Goal: Information Seeking & Learning: Learn about a topic

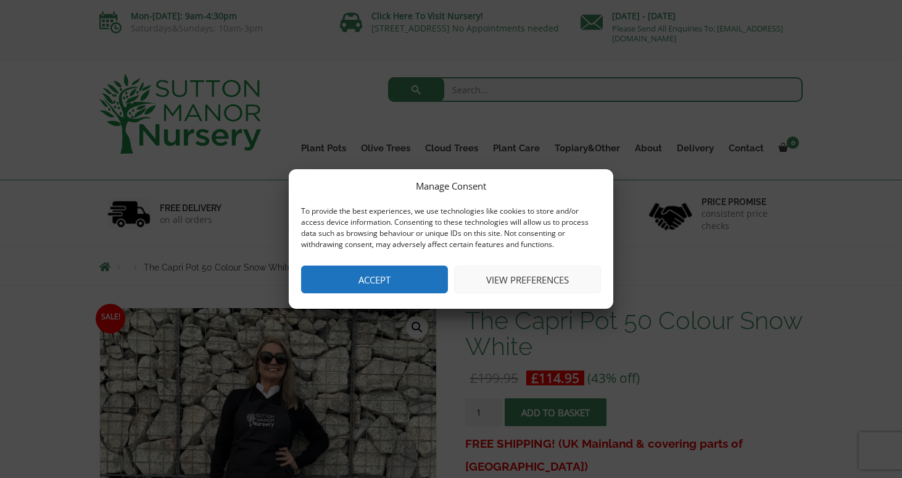
click at [478, 280] on button "View preferences" at bounding box center [527, 279] width 147 height 28
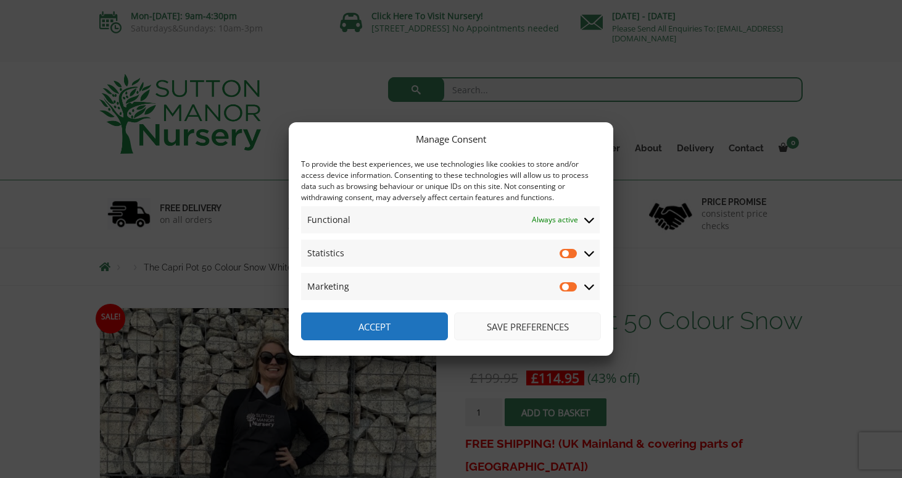
click at [572, 254] on input "Statistics" at bounding box center [569, 253] width 19 height 12
click at [572, 250] on input "Statistics" at bounding box center [569, 253] width 19 height 12
checkbox input "false"
click at [534, 326] on button "Save preferences" at bounding box center [527, 326] width 147 height 28
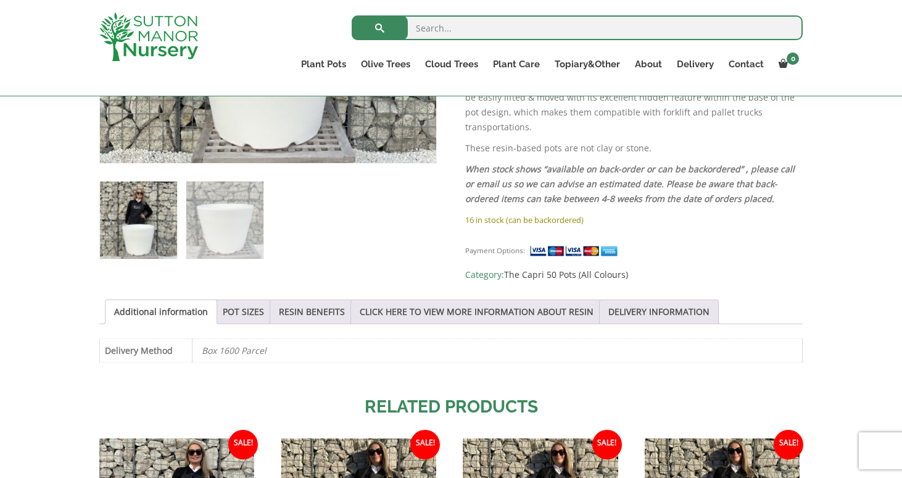
scroll to position [460, 0]
click at [149, 230] on img at bounding box center [138, 219] width 77 height 77
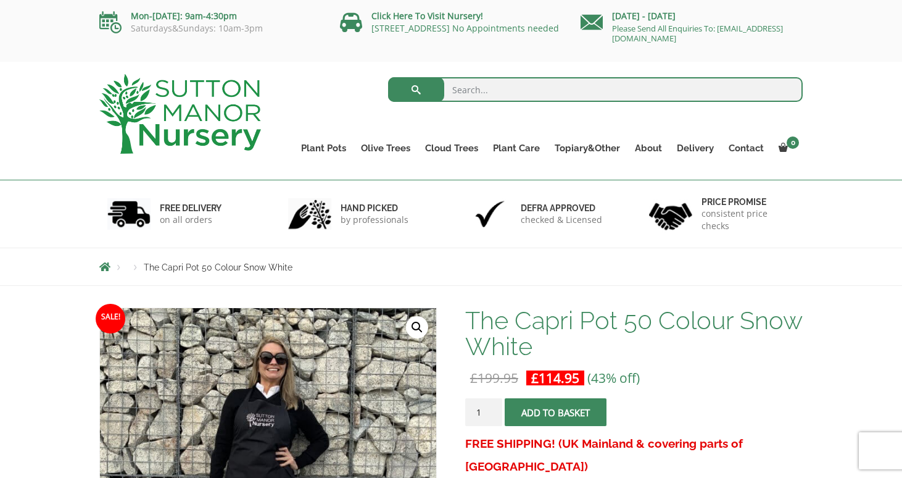
scroll to position [0, 0]
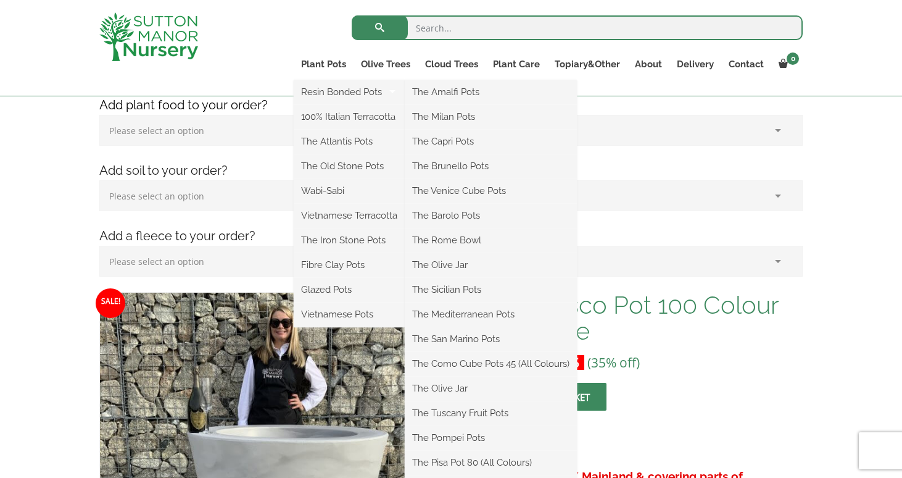
scroll to position [187, 0]
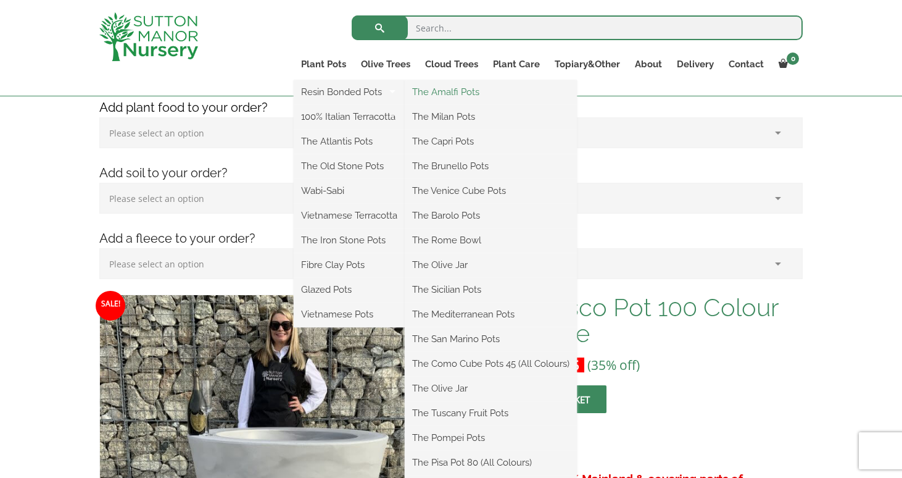
click at [433, 93] on link "The Amalfi Pots" at bounding box center [491, 92] width 172 height 19
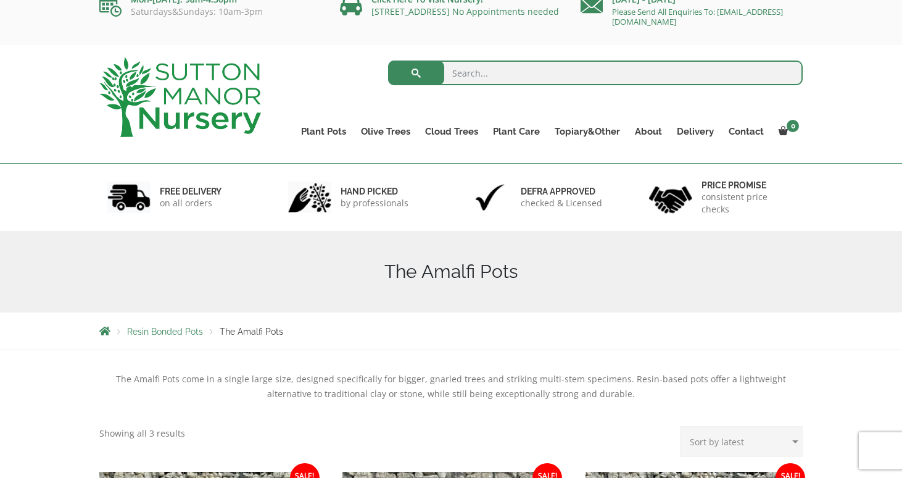
scroll to position [11, 0]
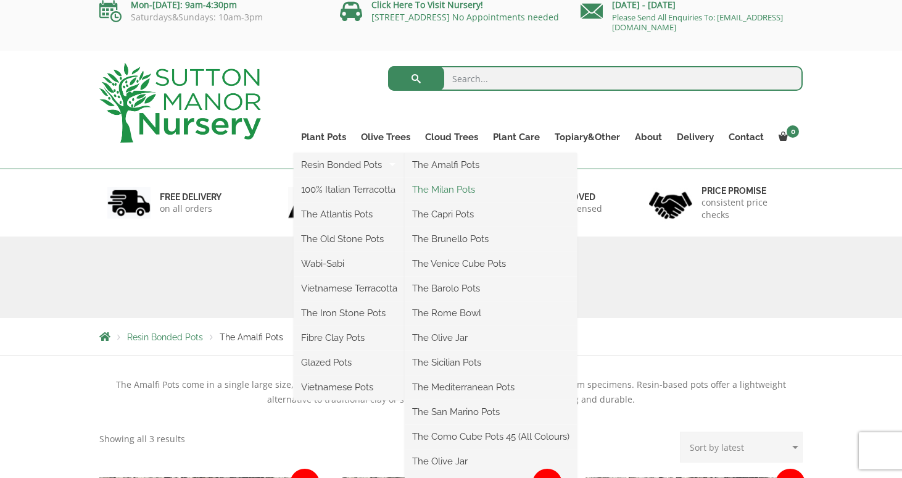
click at [439, 189] on link "The Milan Pots" at bounding box center [491, 189] width 172 height 19
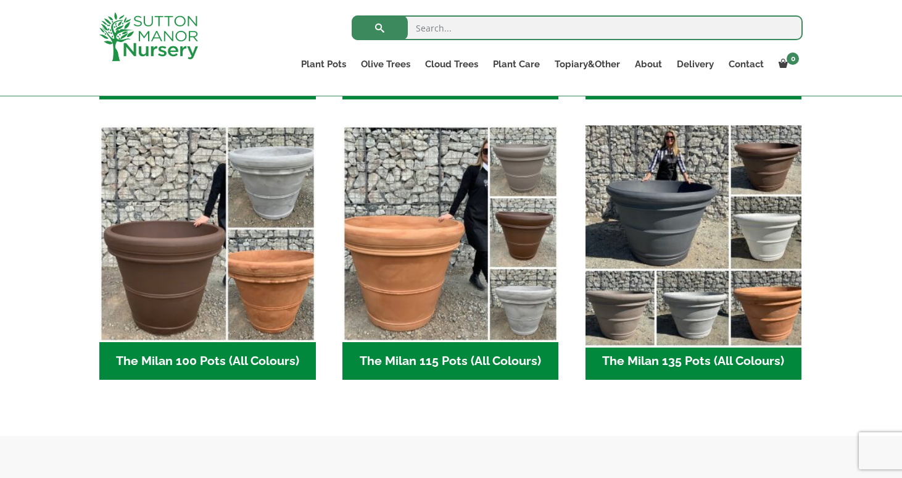
scroll to position [565, 0]
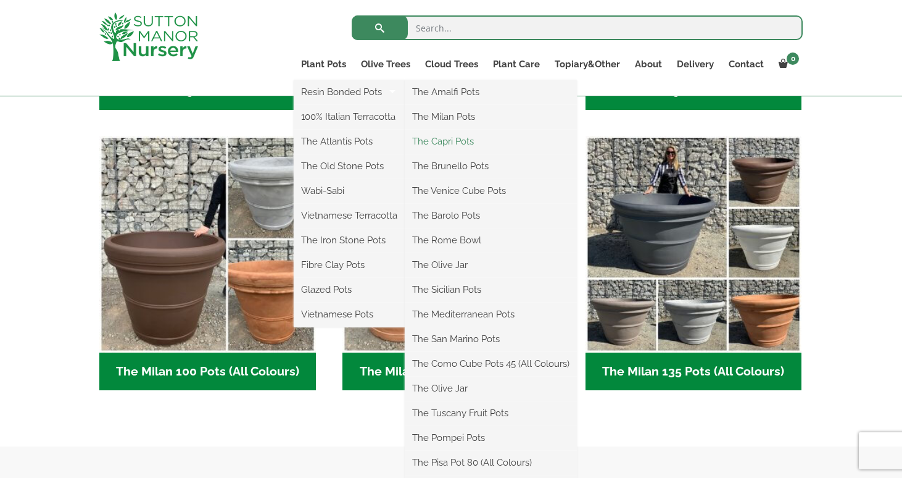
click at [444, 139] on link "The Capri Pots" at bounding box center [491, 141] width 172 height 19
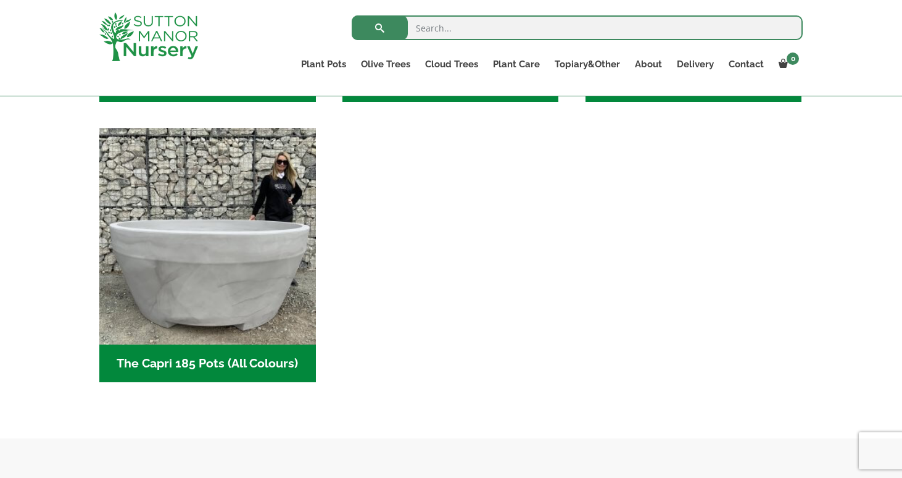
scroll to position [853, 0]
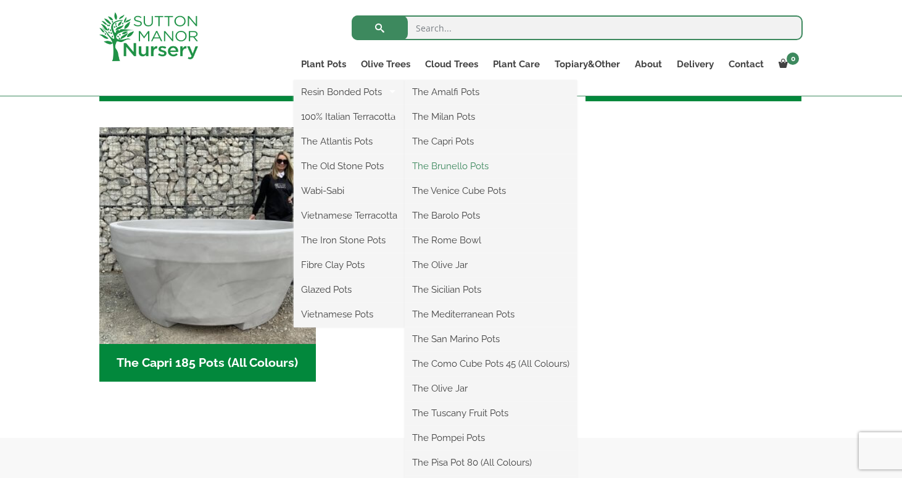
click at [452, 168] on link "The Brunello Pots" at bounding box center [491, 166] width 172 height 19
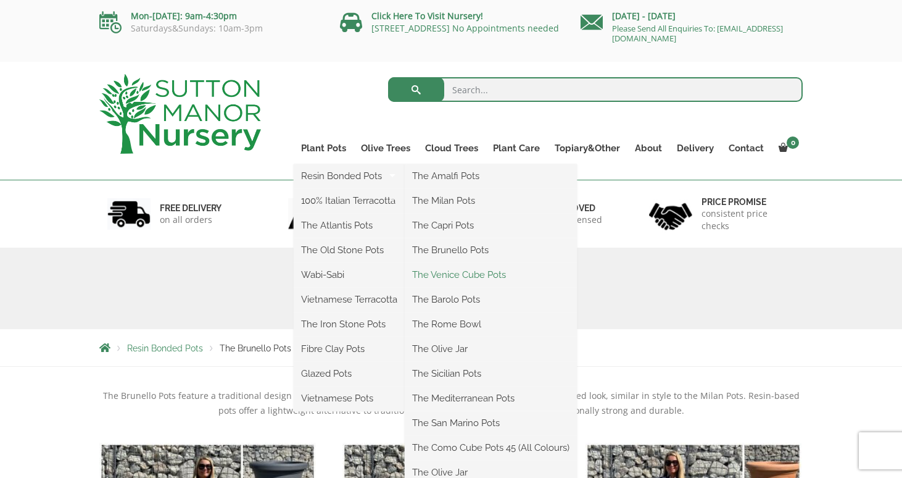
click at [466, 273] on link "The Venice Cube Pots" at bounding box center [491, 274] width 172 height 19
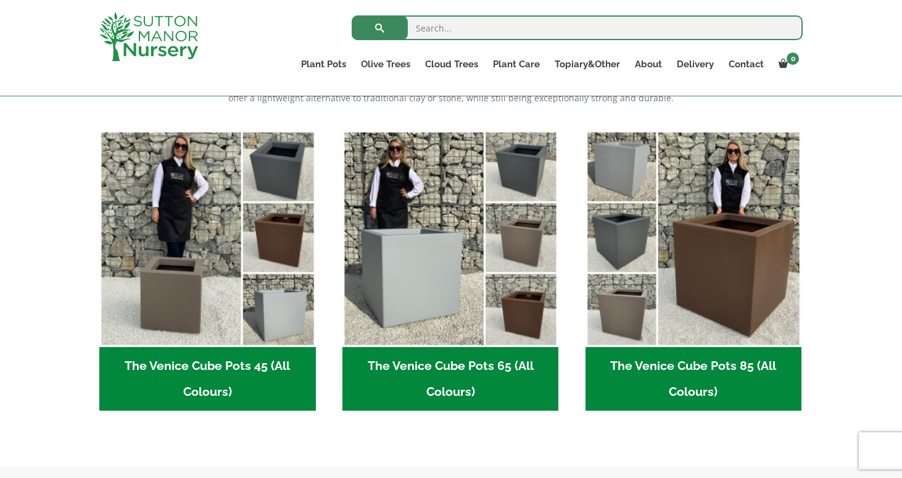
scroll to position [292, 0]
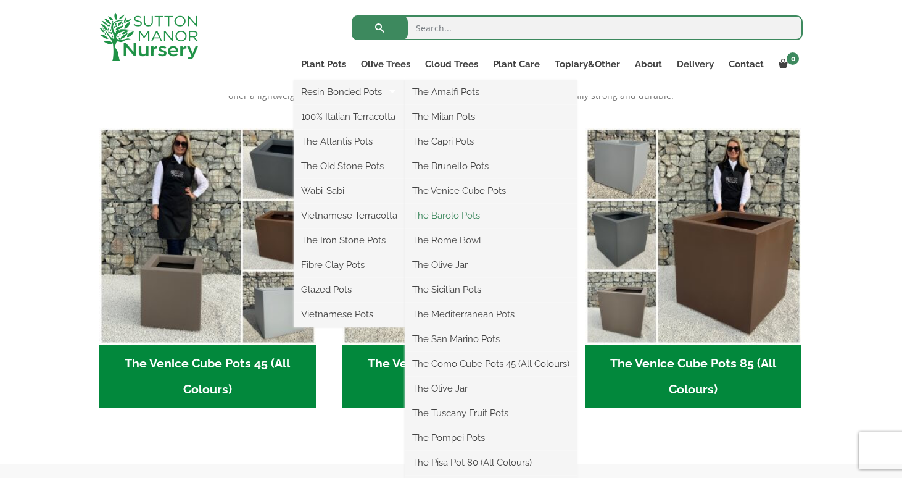
click at [465, 215] on link "The Barolo Pots" at bounding box center [491, 215] width 172 height 19
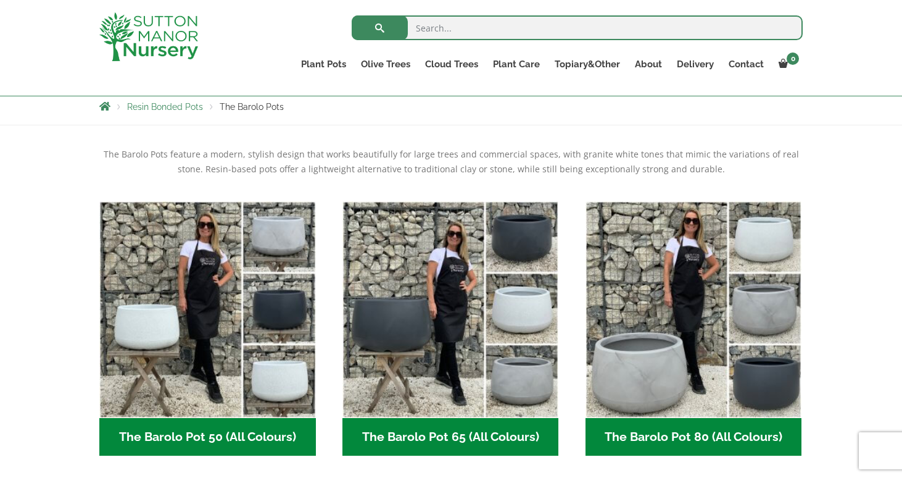
scroll to position [220, 0]
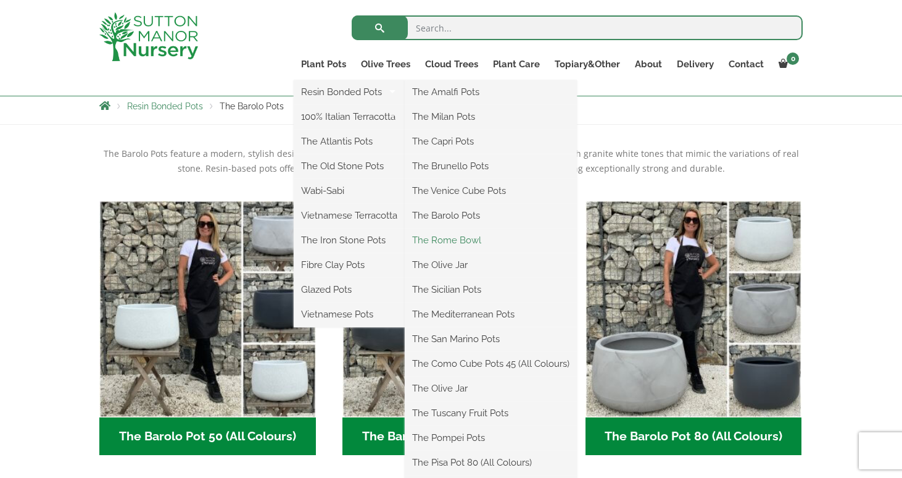
click at [463, 239] on link "The Rome Bowl" at bounding box center [491, 240] width 172 height 19
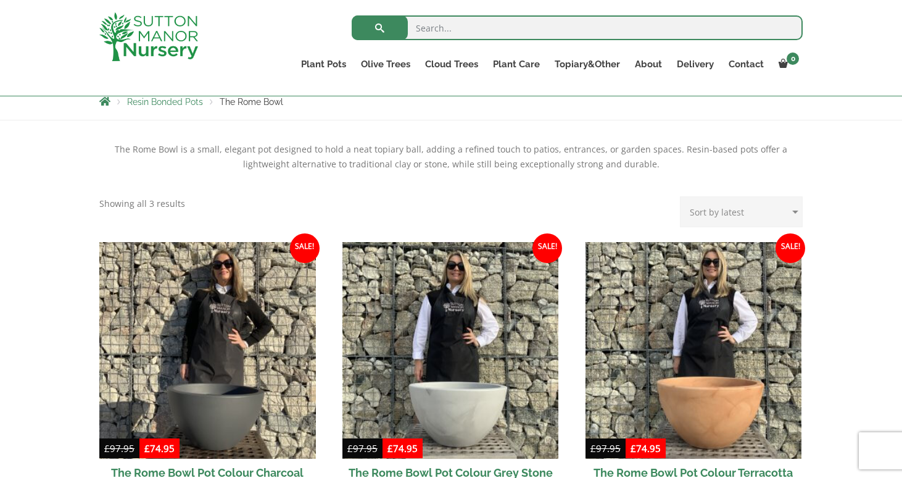
scroll to position [303, 0]
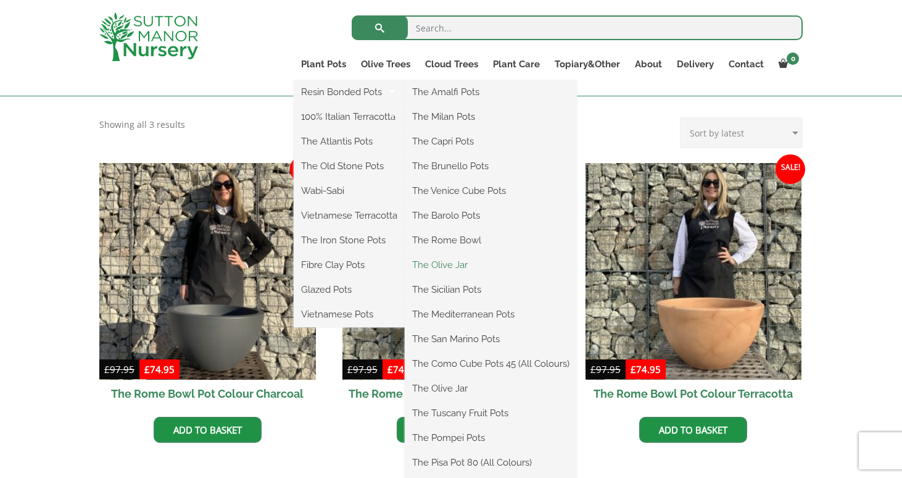
click at [462, 262] on link "The Olive Jar" at bounding box center [491, 264] width 172 height 19
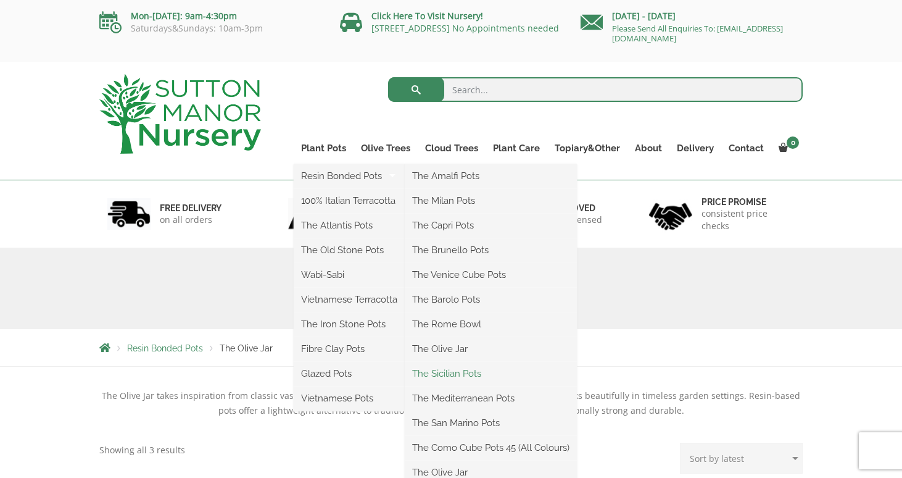
click at [472, 373] on link "The Sicilian Pots" at bounding box center [491, 373] width 172 height 19
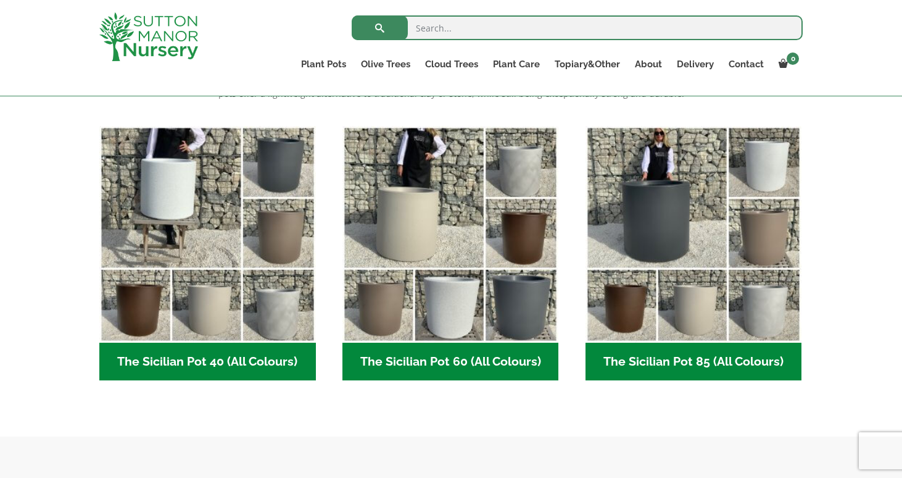
scroll to position [295, 0]
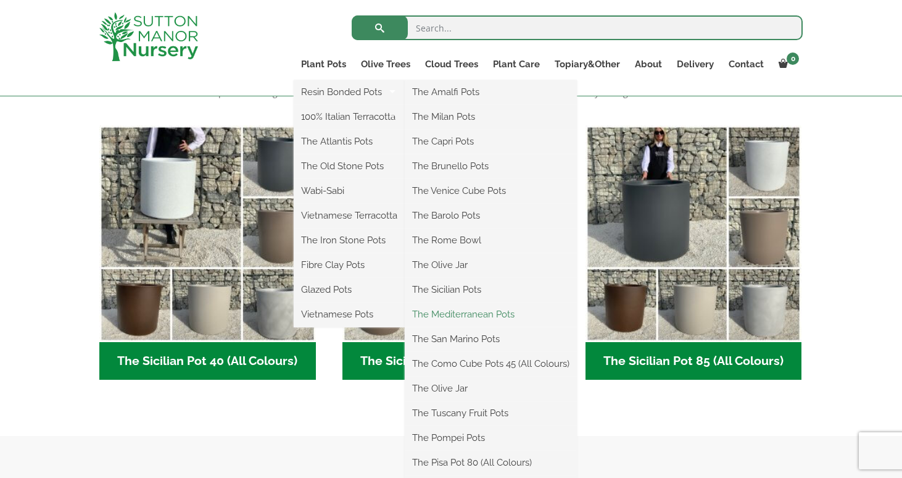
click at [480, 310] on link "The Mediterranean Pots" at bounding box center [491, 314] width 172 height 19
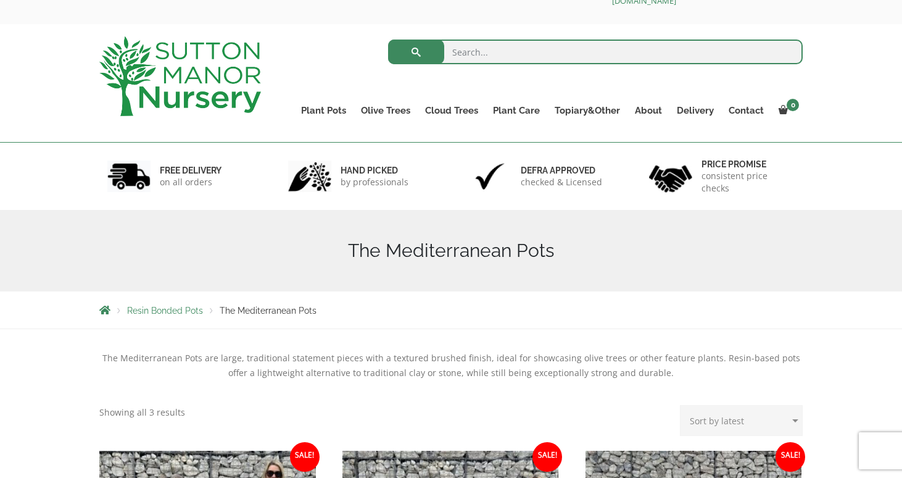
scroll to position [20, 0]
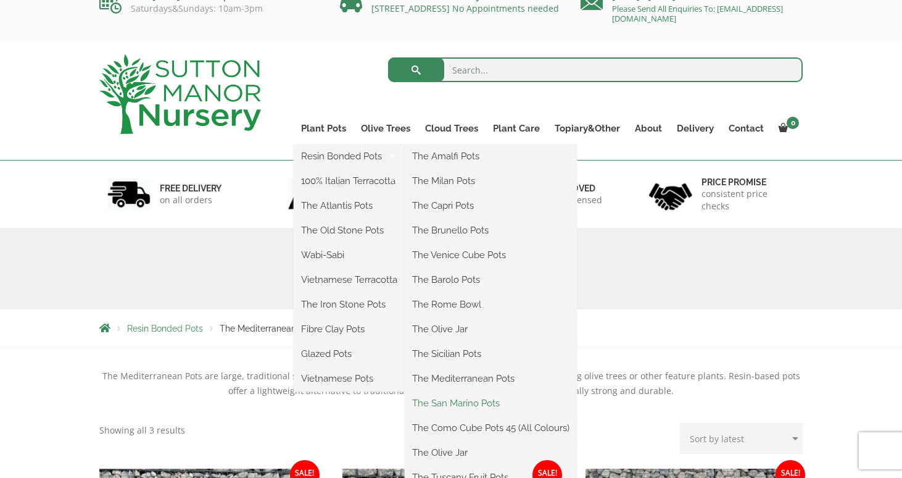
click at [480, 401] on link "The San Marino Pots" at bounding box center [491, 403] width 172 height 19
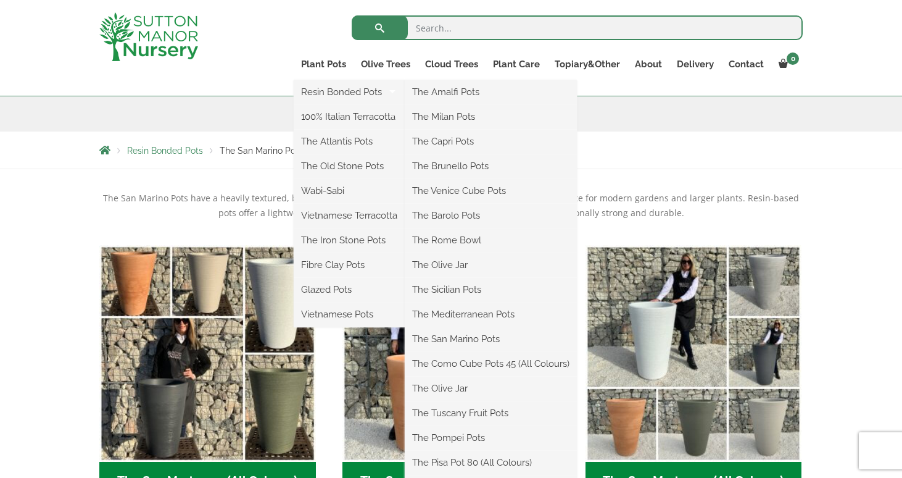
scroll to position [186, 0]
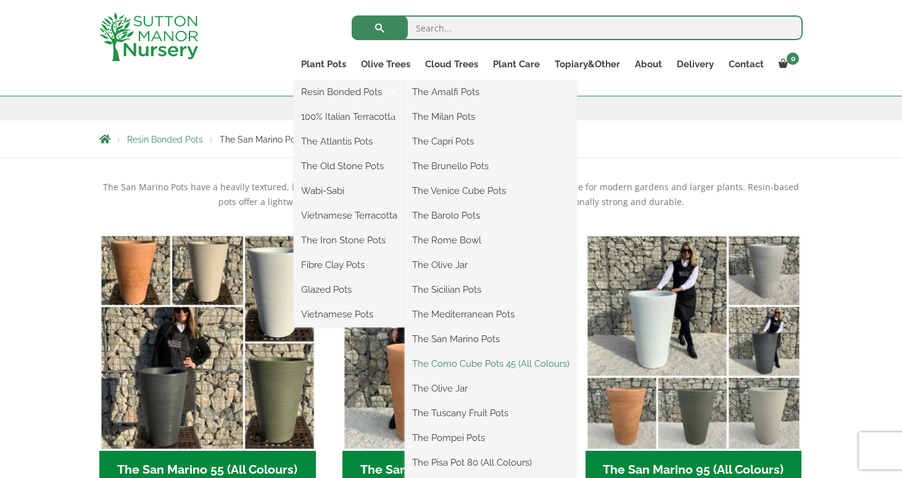
click at [489, 359] on link "The Como Cube Pots 45 (All Colours)" at bounding box center [491, 363] width 172 height 19
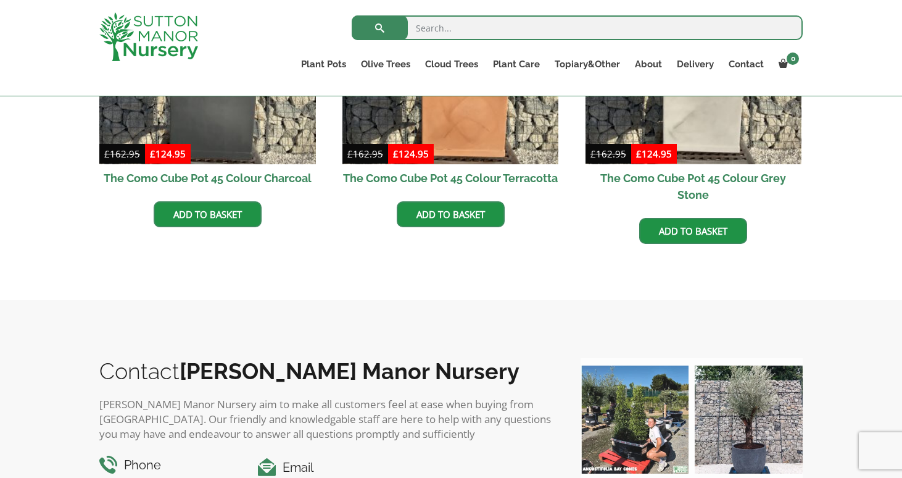
scroll to position [537, 0]
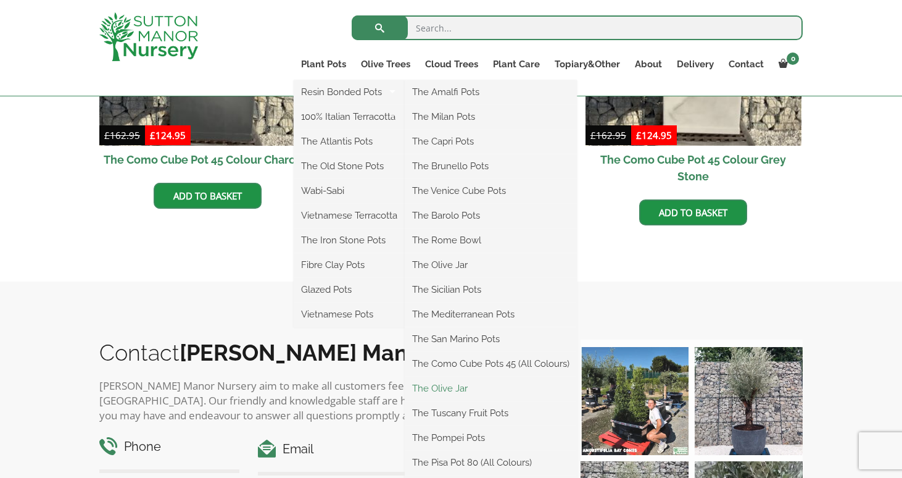
click at [462, 386] on link "The Olive Jar" at bounding box center [491, 388] width 172 height 19
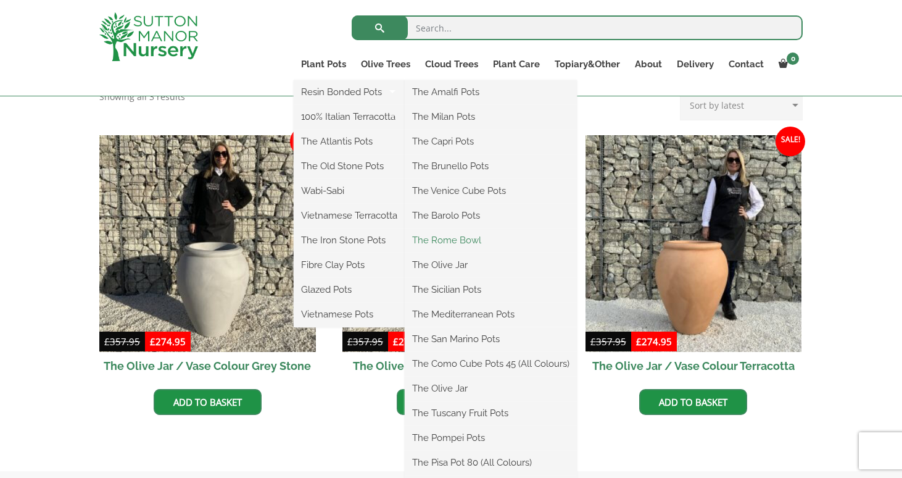
scroll to position [339, 0]
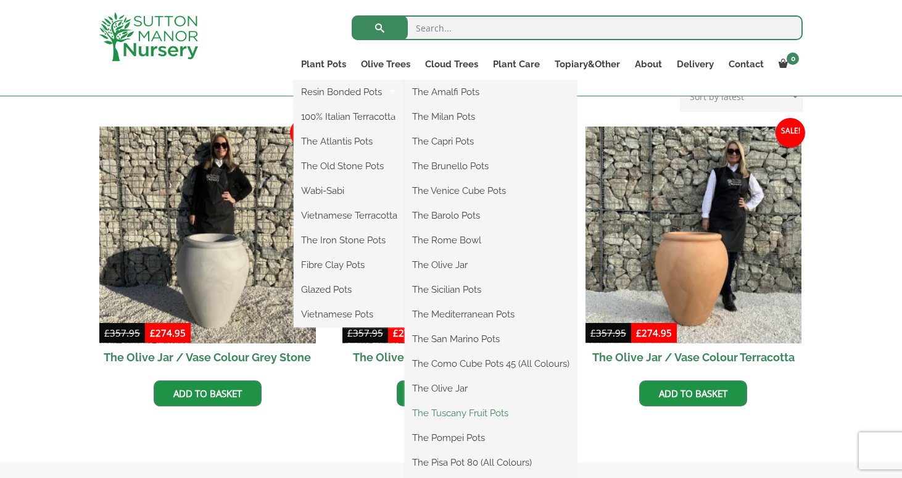
click at [483, 411] on link "The Tuscany Fruit Pots" at bounding box center [491, 413] width 172 height 19
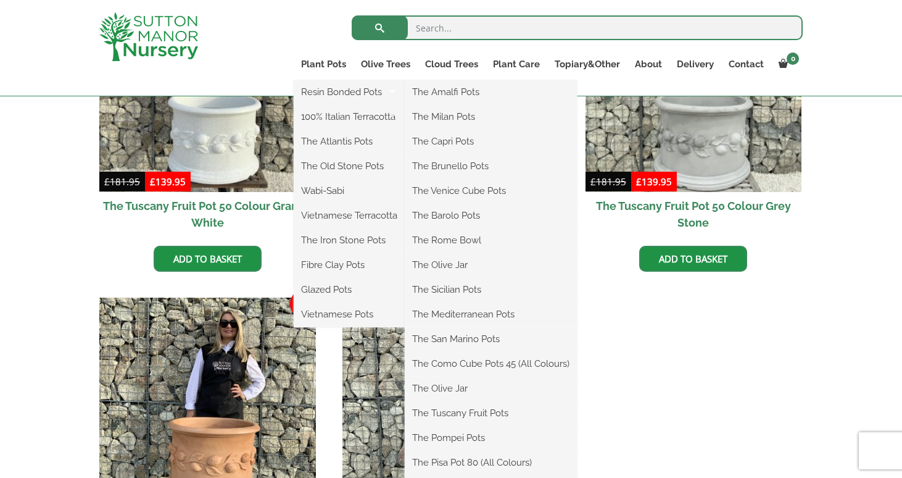
scroll to position [466, 0]
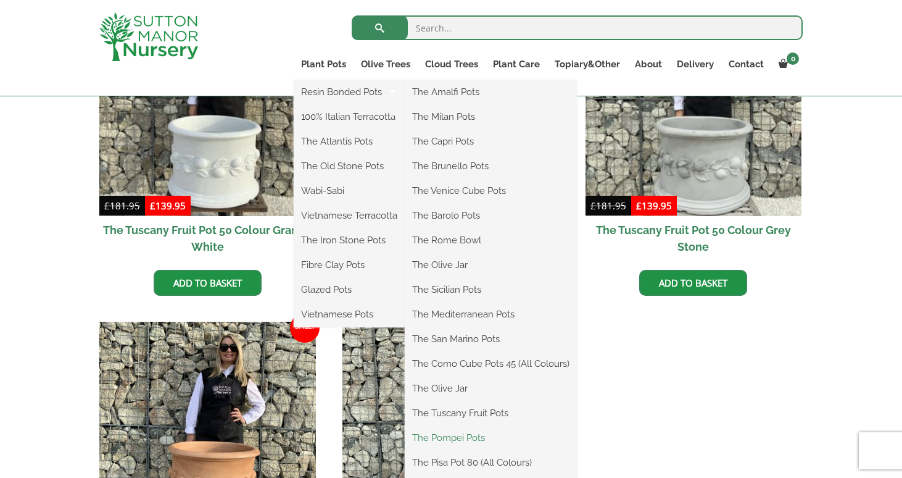
click at [473, 434] on link "The Pompei Pots" at bounding box center [491, 437] width 172 height 19
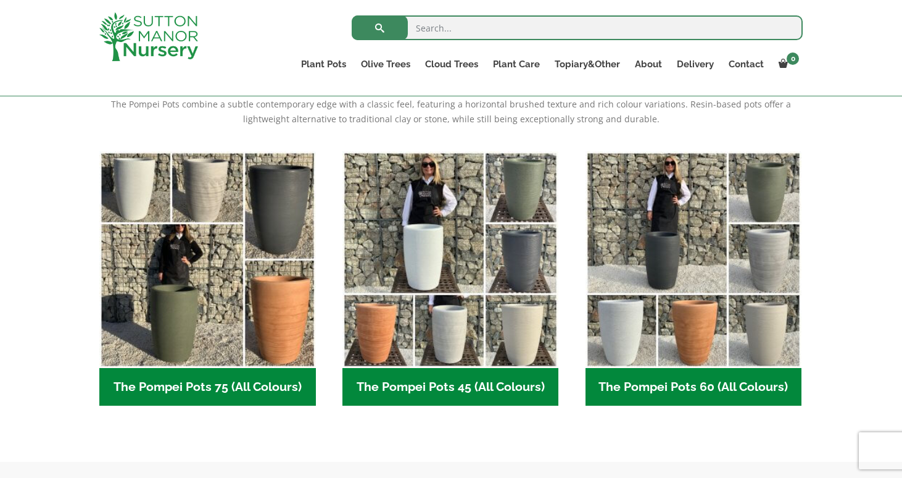
scroll to position [270, 0]
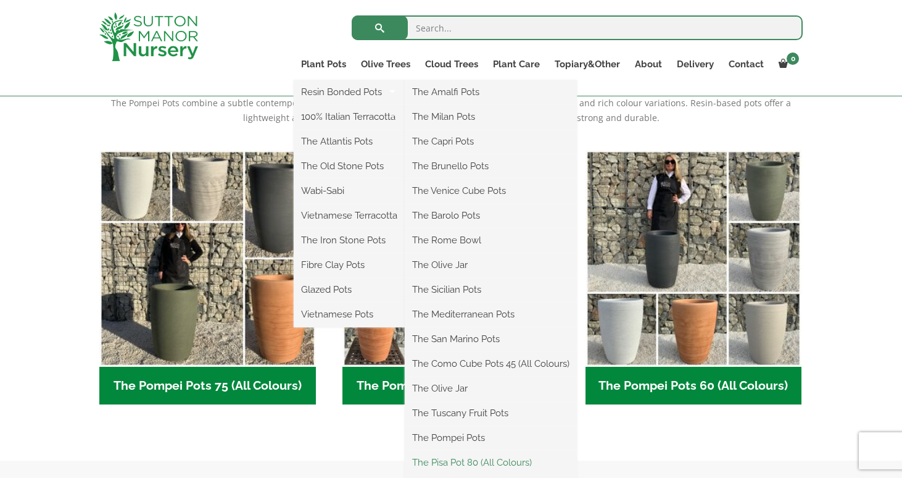
click at [474, 459] on link "The Pisa Pot 80 (All Colours)" at bounding box center [491, 462] width 172 height 19
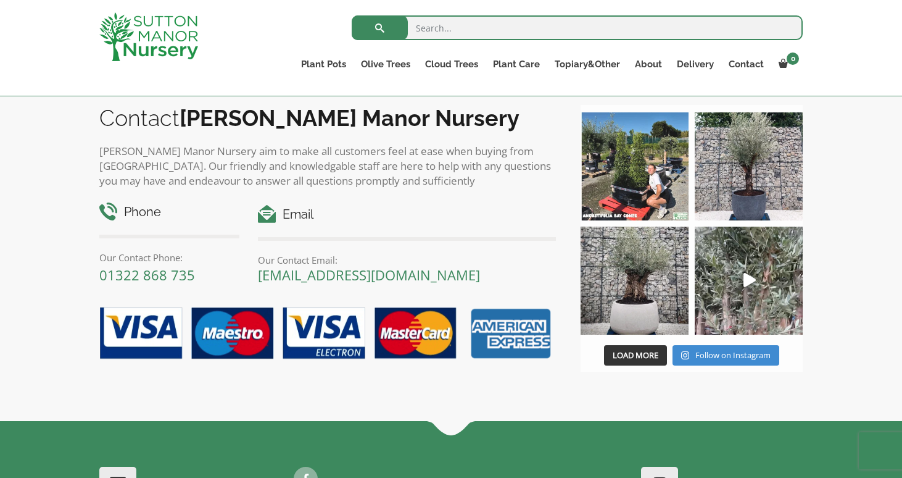
scroll to position [753, 0]
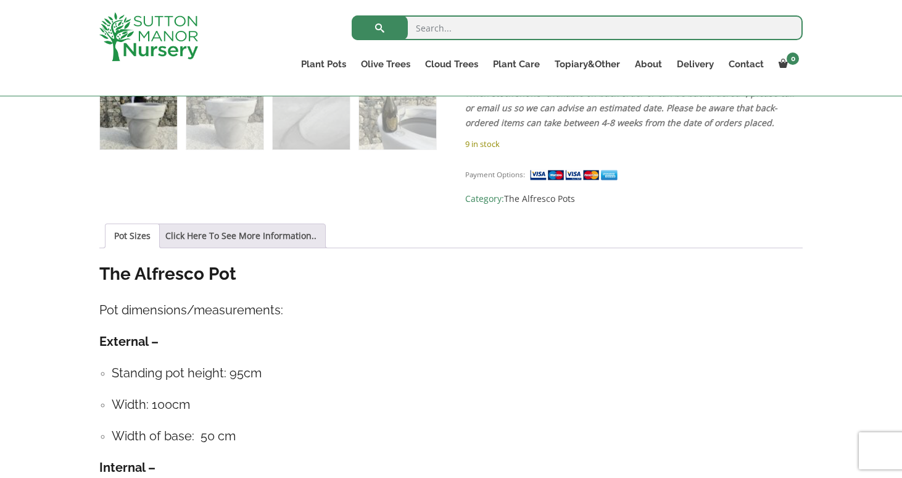
scroll to position [765, 0]
click at [289, 223] on link "Click Here To See More Information.." at bounding box center [240, 234] width 151 height 23
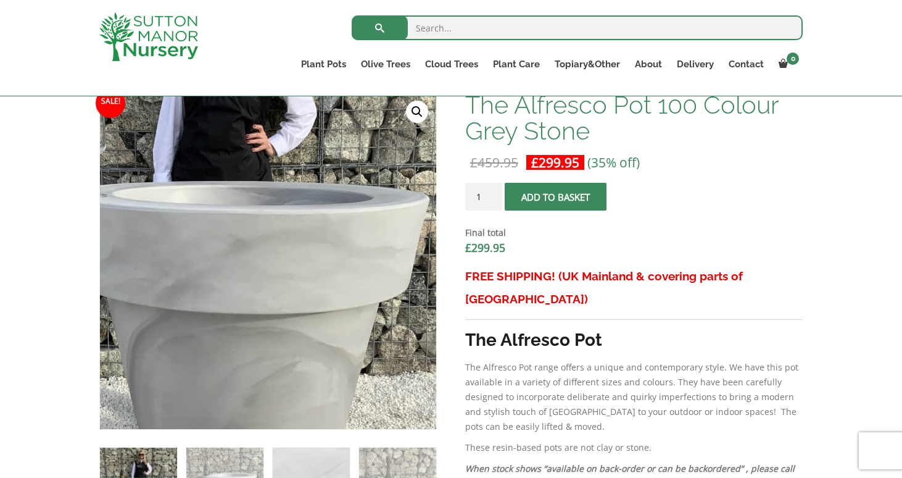
scroll to position [390, 0]
